Goal: Answer question/provide support

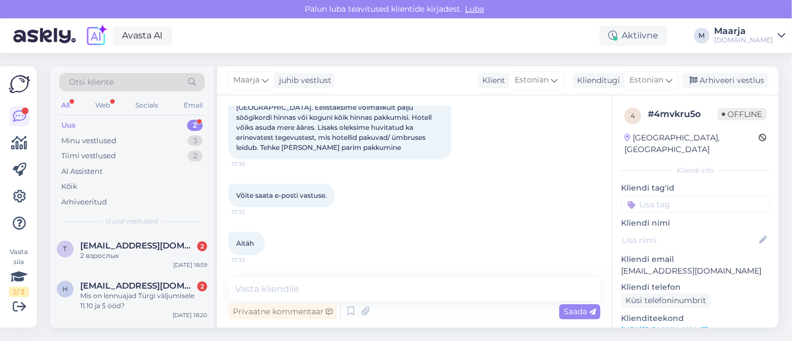
scroll to position [129, 0]
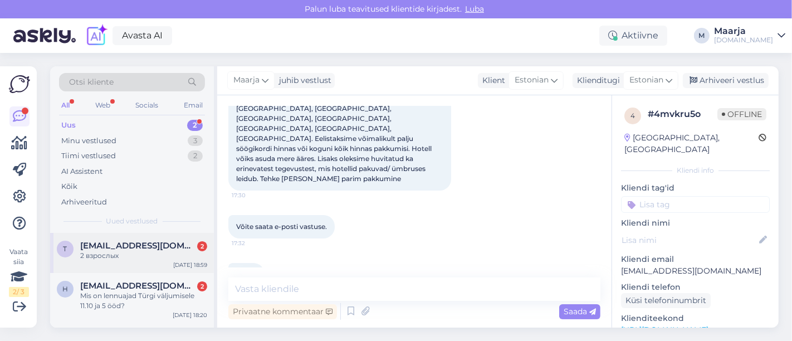
click at [106, 242] on span "[EMAIL_ADDRESS][DOMAIN_NAME]" at bounding box center [138, 246] width 116 height 10
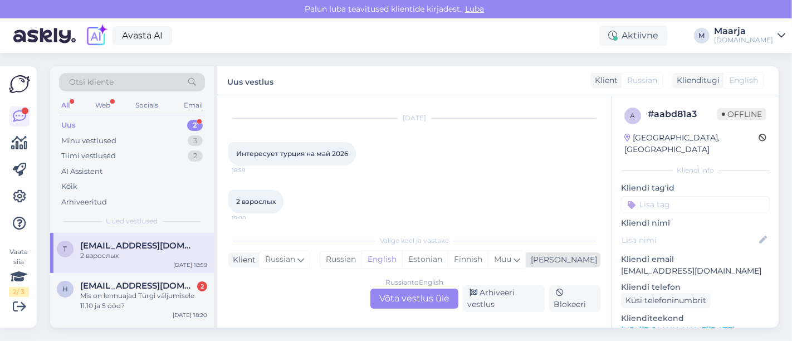
click at [361, 255] on div "Russian" at bounding box center [340, 259] width 41 height 17
click at [394, 298] on div "Russian to Russian Võta vestlus üle" at bounding box center [414, 298] width 88 height 20
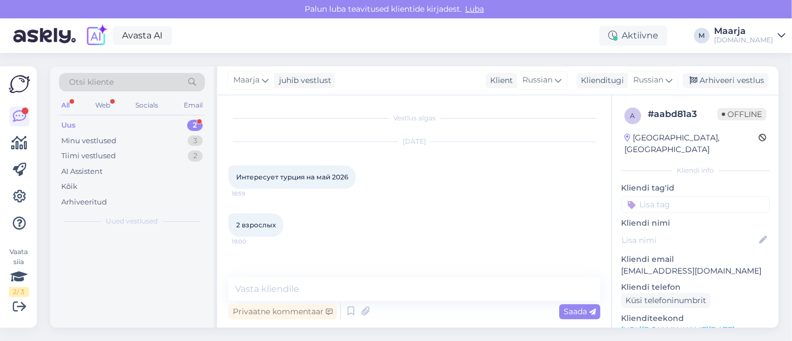
scroll to position [0, 0]
click at [283, 88] on div "Maarja juhib vestlust" at bounding box center [280, 80] width 107 height 15
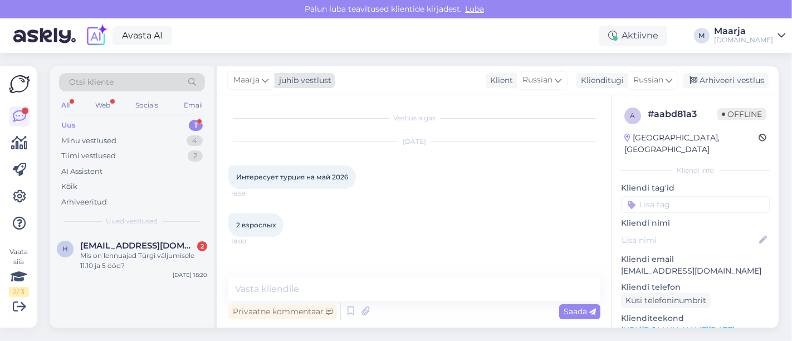
click at [279, 82] on div "juhib vestlust" at bounding box center [302, 81] width 57 height 12
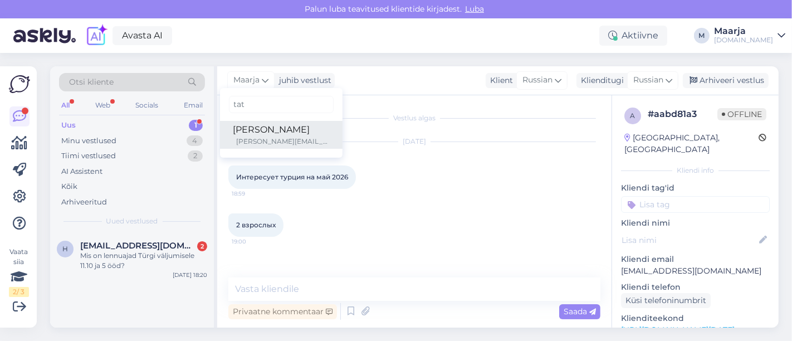
type input "tat"
click at [276, 123] on div "[PERSON_NAME]" at bounding box center [281, 129] width 96 height 13
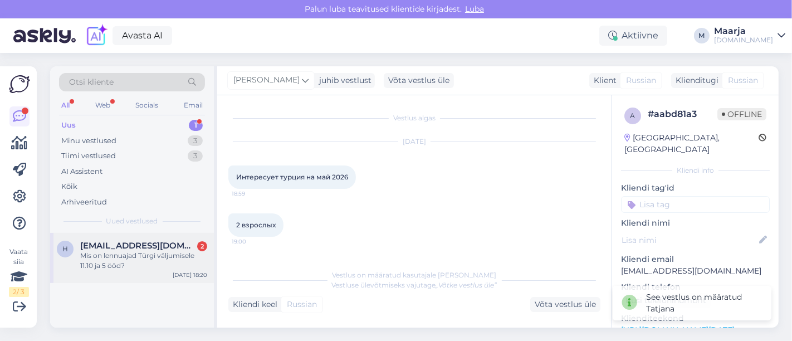
click at [135, 244] on span "[EMAIL_ADDRESS][DOMAIN_NAME]" at bounding box center [138, 246] width 116 height 10
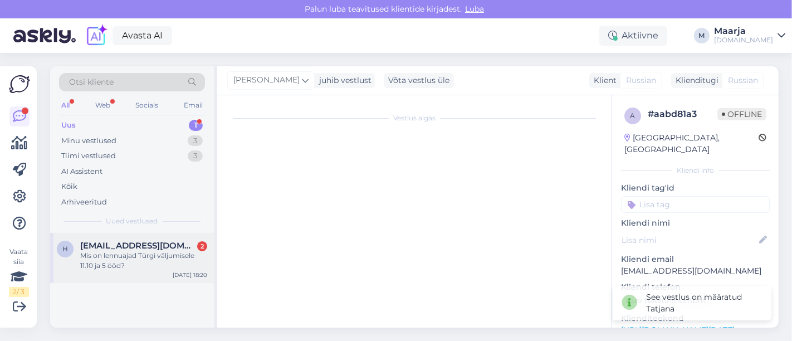
scroll to position [29, 0]
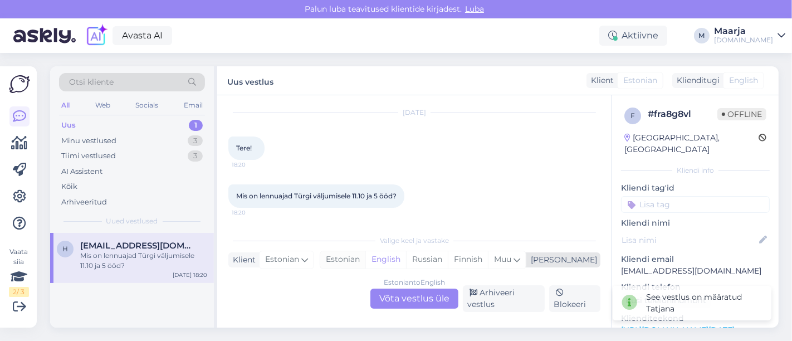
click at [365, 261] on div "Estonian" at bounding box center [342, 259] width 45 height 17
click at [394, 298] on div "Estonian to Estonian Võta vestlus üle" at bounding box center [414, 298] width 88 height 20
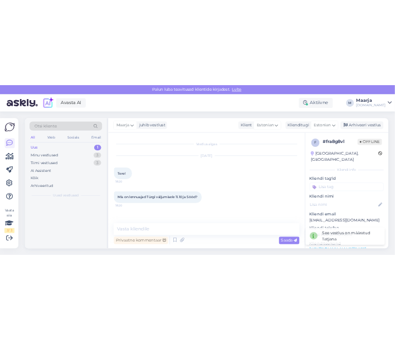
scroll to position [0, 0]
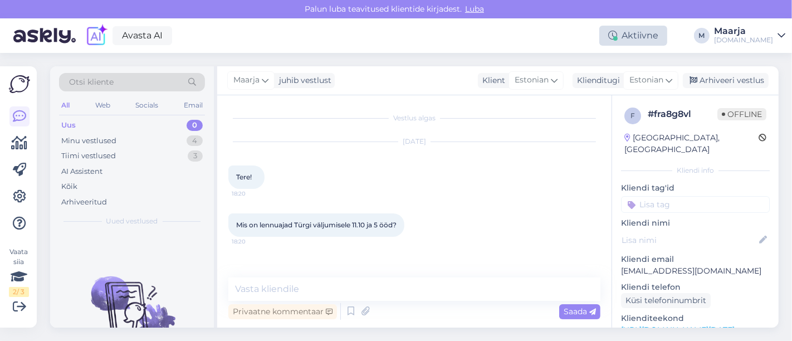
click at [394, 38] on div at bounding box center [615, 38] width 4 height 4
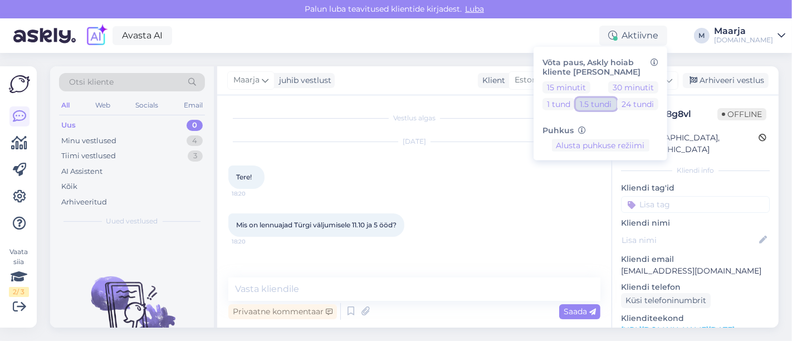
click at [394, 106] on button "1.5 tundi" at bounding box center [596, 103] width 41 height 12
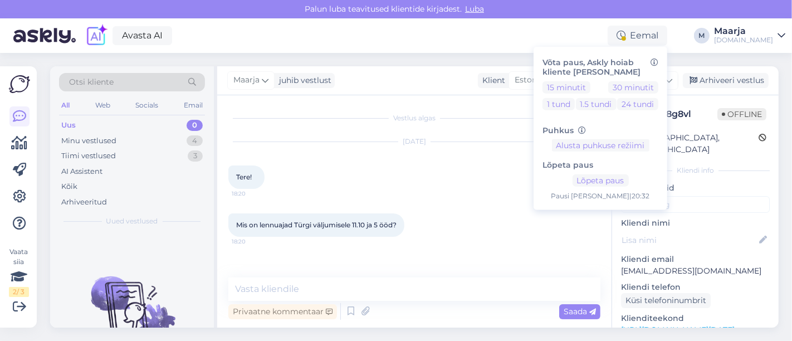
click at [394, 186] on div "[DATE] Tere! 18:20" at bounding box center [414, 165] width 372 height 71
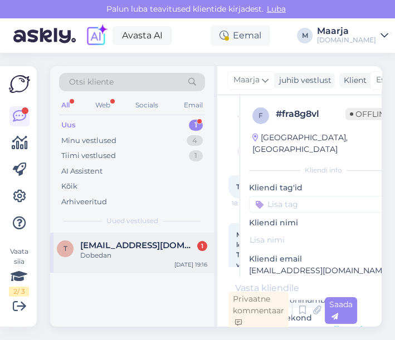
click at [119, 264] on div "T [EMAIL_ADDRESS][DOMAIN_NAME] 1 Dobedan [DATE] 19:16" at bounding box center [132, 253] width 164 height 40
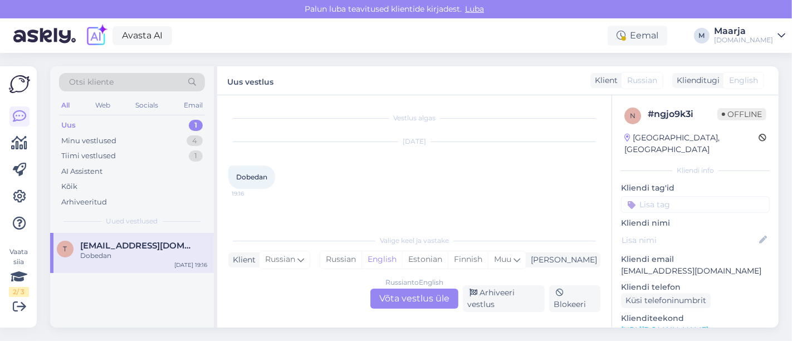
click at [394, 325] on link "[URL][DOMAIN_NAME]" at bounding box center [664, 330] width 87 height 10
click at [394, 266] on div "Estonian" at bounding box center [425, 259] width 46 height 17
click at [394, 292] on div "Russian to Estonian Võta vestlus üle" at bounding box center [414, 298] width 88 height 20
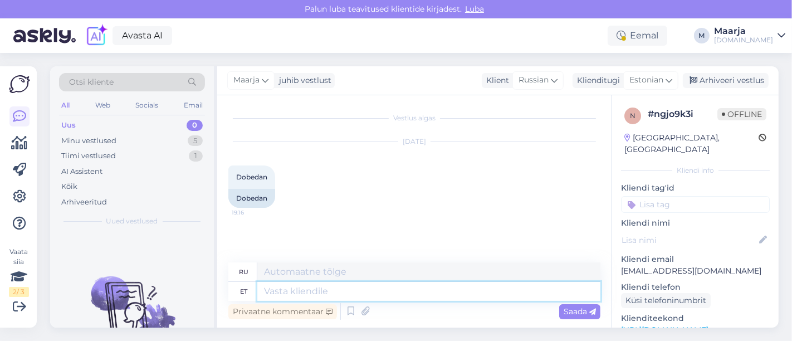
click at [357, 287] on textarea at bounding box center [428, 291] width 343 height 19
type textarea "Te"
type textarea "Т"
type textarea "Tere"
type textarea "Привет"
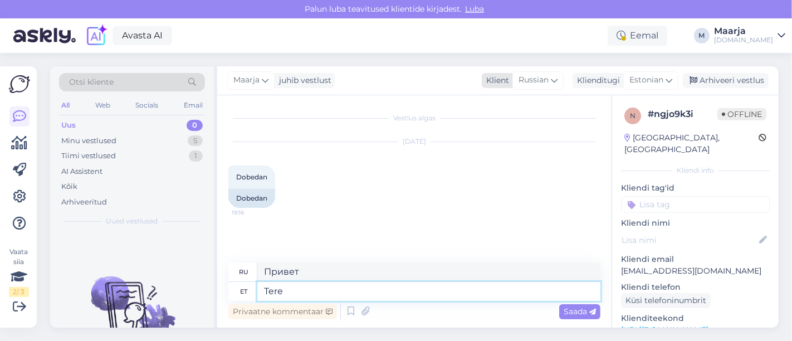
type textarea "Tere"
click at [394, 82] on span "Russian" at bounding box center [533, 80] width 30 height 12
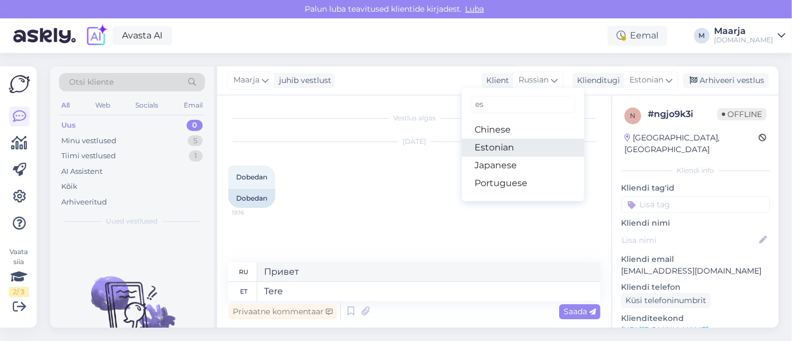
type input "es"
click at [394, 149] on link "Estonian" at bounding box center [523, 148] width 122 height 18
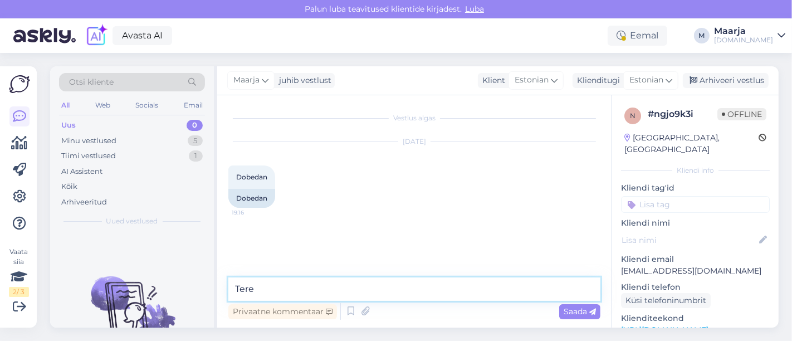
click at [278, 295] on textarea "Tere" at bounding box center [414, 288] width 372 height 23
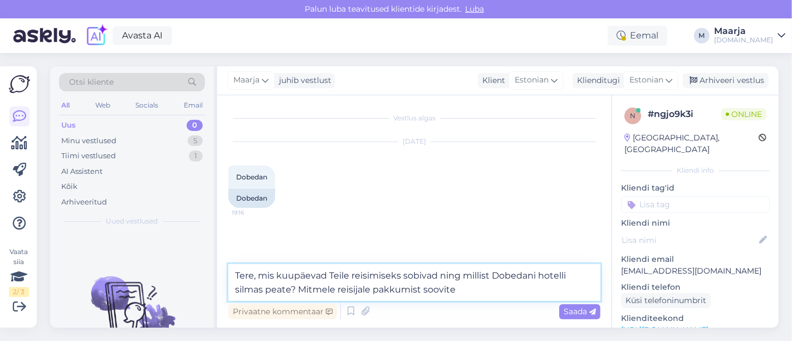
type textarea "Tere, mis kuupäevad Teile reisimiseks sobivad ning millist Dobedani hotelli sil…"
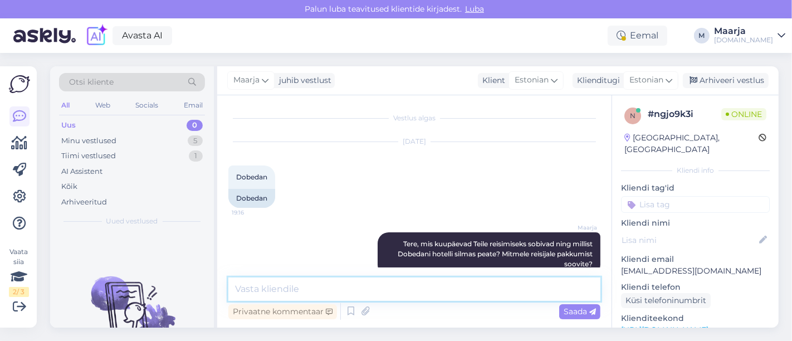
scroll to position [20, 0]
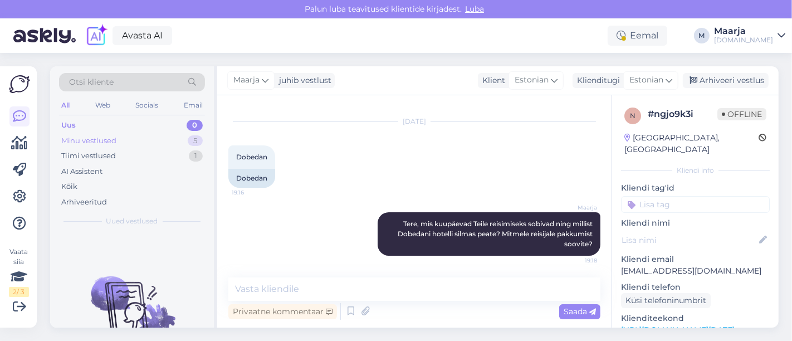
click at [125, 138] on div "Minu vestlused 5" at bounding box center [132, 141] width 146 height 16
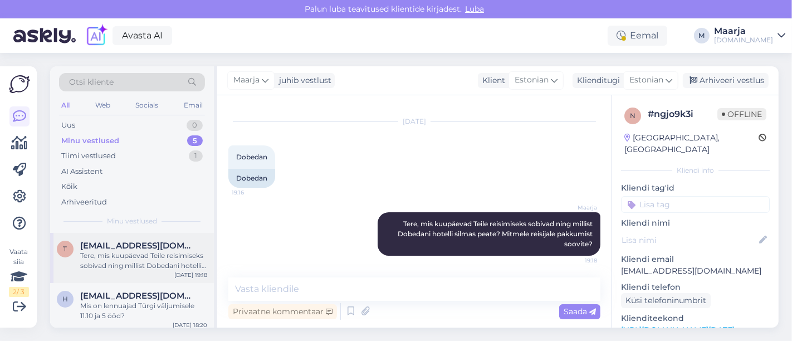
scroll to position [145, 0]
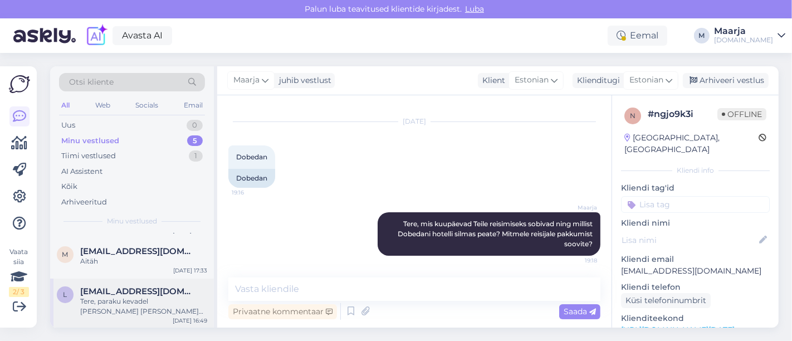
click at [122, 312] on div "Tere, paraku kevadel [PERSON_NAME] [PERSON_NAME] toimu" at bounding box center [143, 306] width 127 height 20
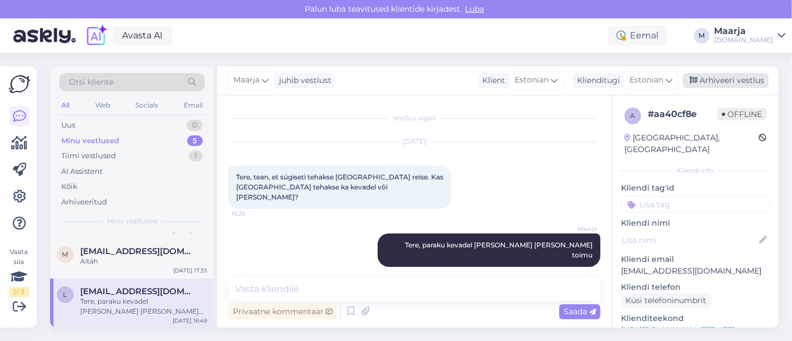
click at [394, 86] on div "Arhiveeri vestlus" at bounding box center [726, 80] width 86 height 15
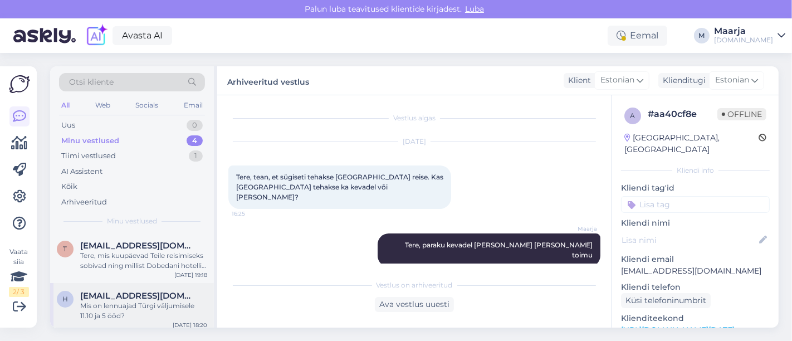
scroll to position [95, 0]
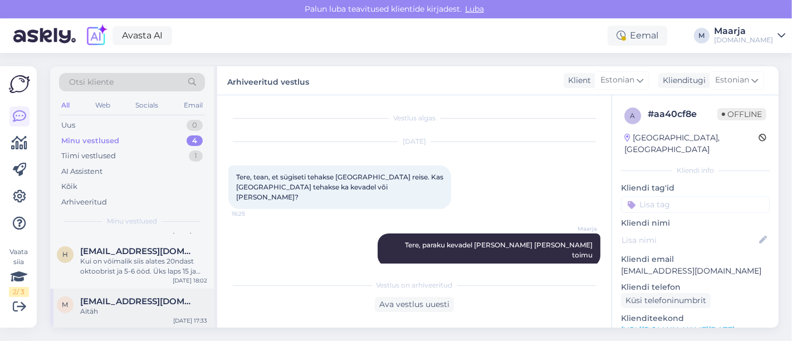
click at [92, 305] on span "[EMAIL_ADDRESS][DOMAIN_NAME]" at bounding box center [138, 301] width 116 height 10
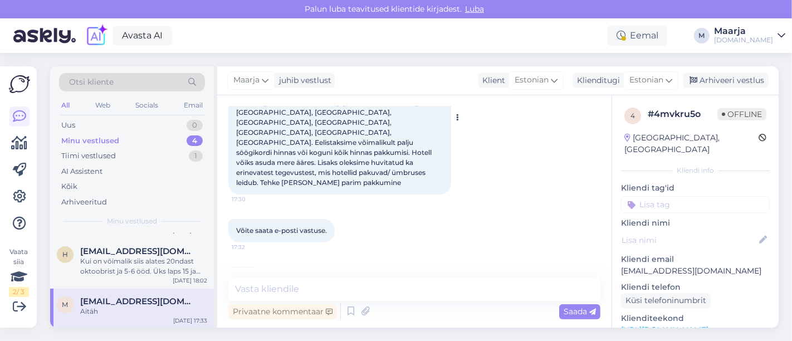
scroll to position [129, 0]
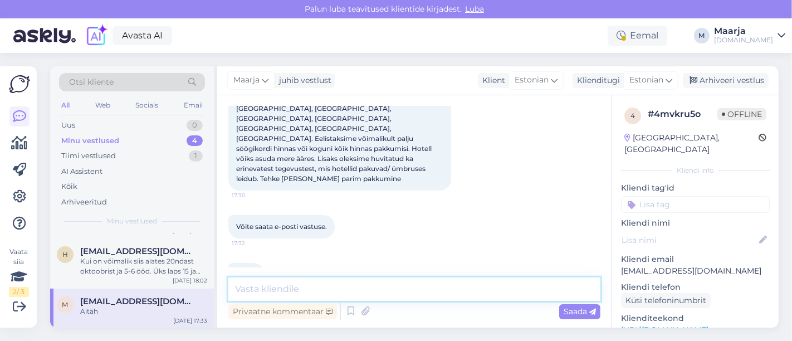
click at [296, 285] on textarea at bounding box center [414, 288] width 372 height 23
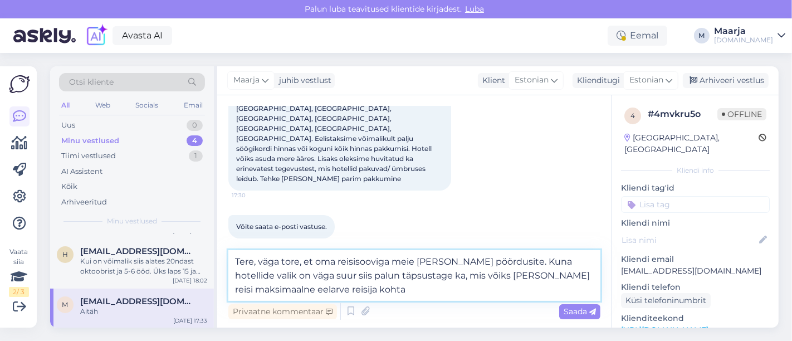
type textarea "Tere, väga tore, et oma reisisooviga meie [PERSON_NAME] pöördusite. Kuna hotell…"
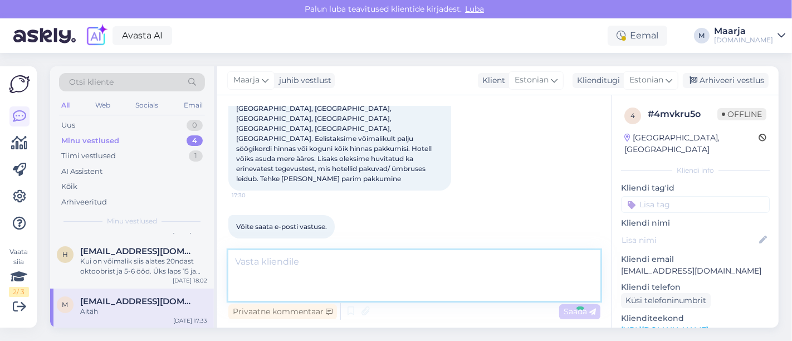
scroll to position [197, 0]
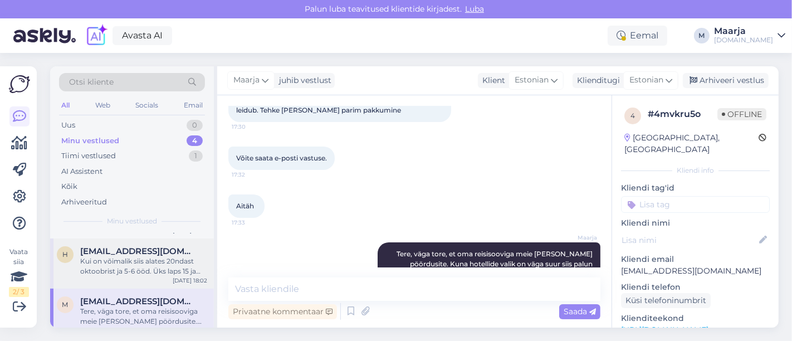
click at [99, 260] on div "Kui on võimalik siis alates 20ndast oktoobrist ja 5-6 ööd. Üks laps 15 ja teine…" at bounding box center [143, 266] width 127 height 20
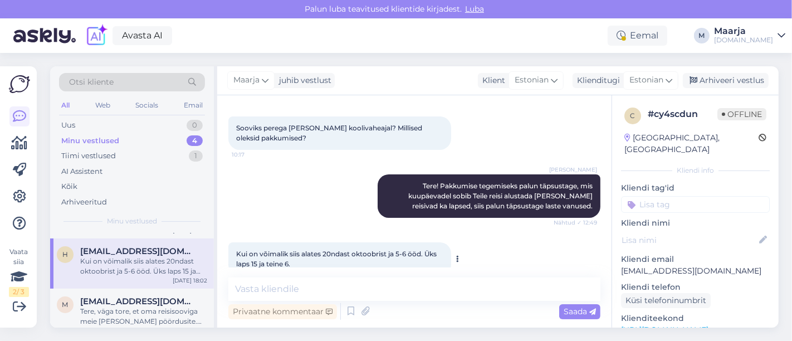
scroll to position [117, 0]
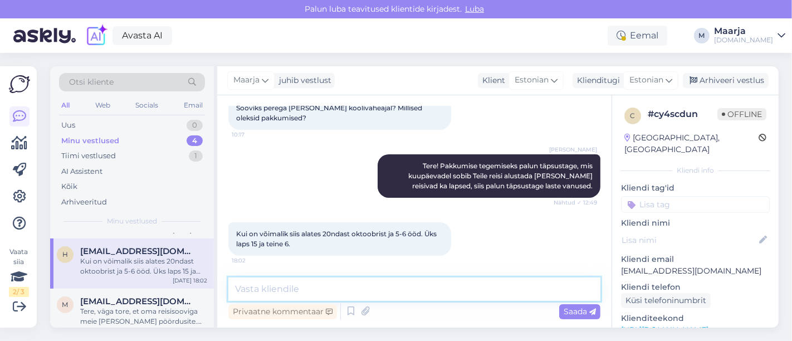
click at [308, 286] on textarea at bounding box center [414, 288] width 372 height 23
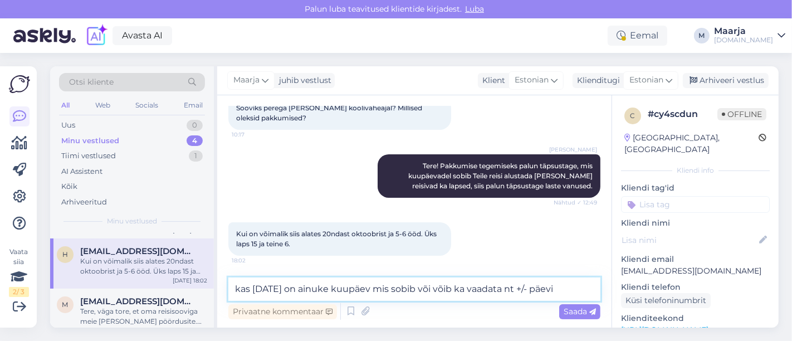
type textarea "kas [DATE] on [PERSON_NAME] mis sobib või võib ka vaadata nt +/- päevi?"
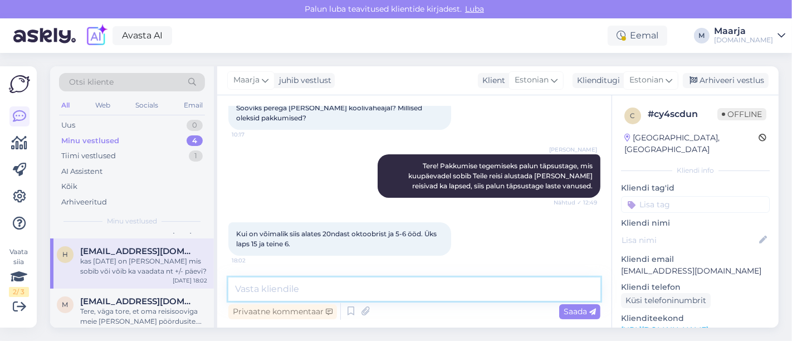
scroll to position [175, 0]
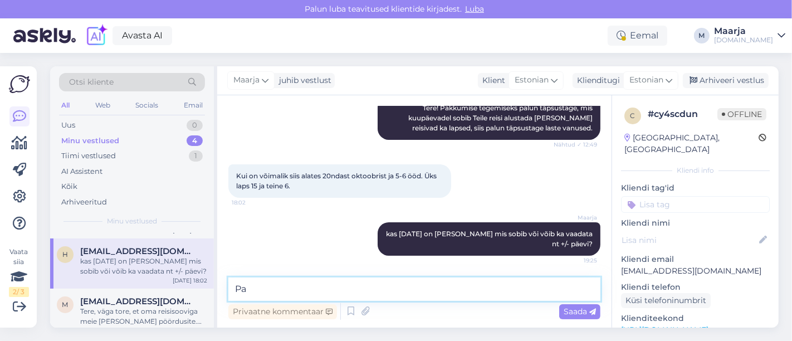
type textarea "P"
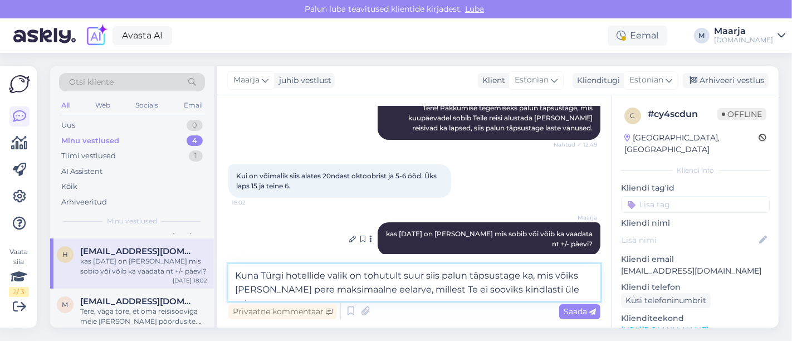
type textarea "Kuna Türgi hotellide valik on tohutult suur siis palun täpsustage ka, mis võiks…"
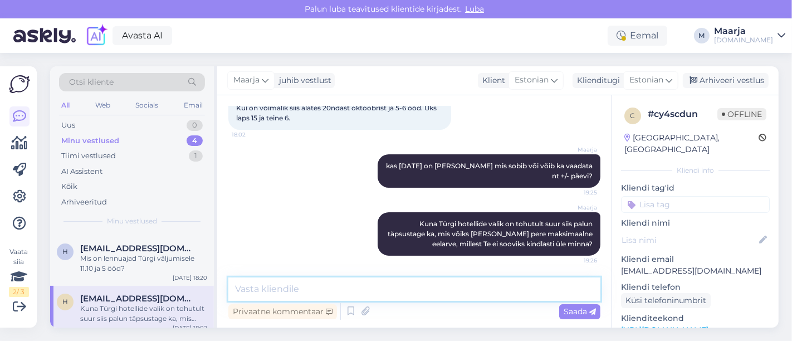
scroll to position [41, 0]
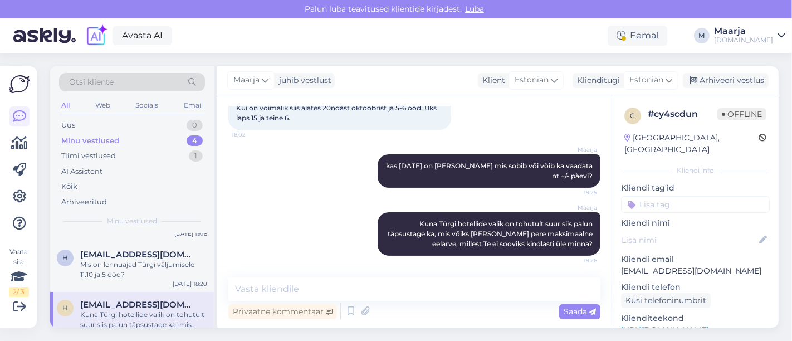
click at [120, 279] on div "h [EMAIL_ADDRESS][DOMAIN_NAME] Mis on lennuajad Türgi väljumisele 11.10 ja 5 öö…" at bounding box center [132, 267] width 164 height 50
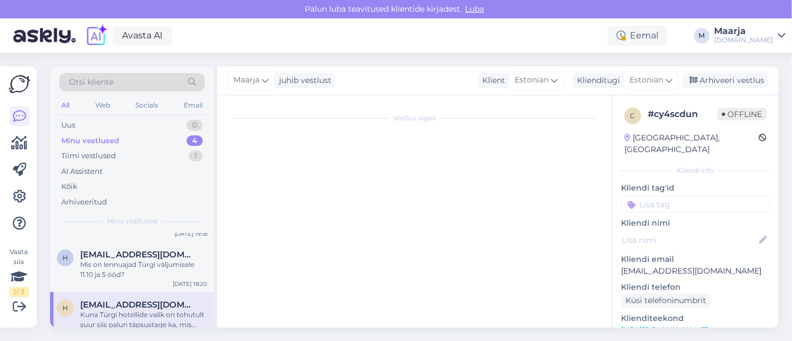
scroll to position [0, 0]
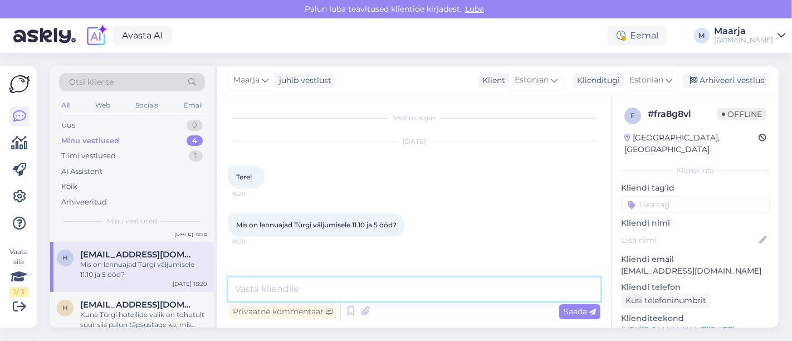
click at [323, 282] on textarea at bounding box center [414, 288] width 372 height 23
type textarea "Tere, paraku on antud lennud juba välja müüdud"
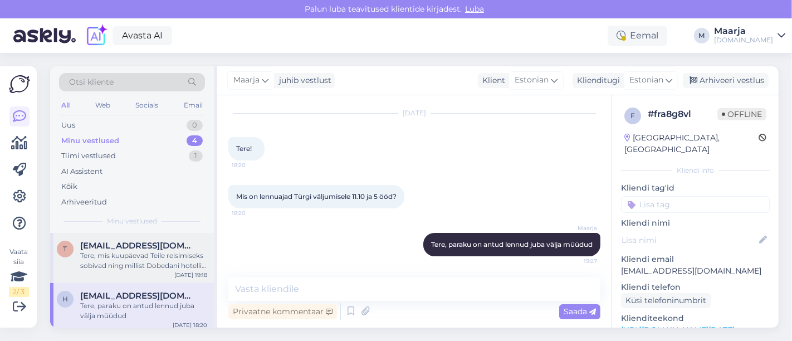
click at [117, 266] on div "Tere, mis kuupäevad Teile reisimiseks sobivad ning millist Dobedani hotelli sil…" at bounding box center [143, 261] width 127 height 20
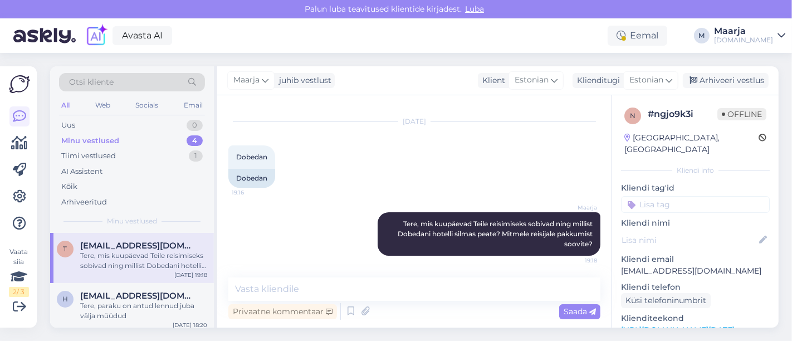
scroll to position [105, 0]
